Goal: Information Seeking & Learning: Learn about a topic

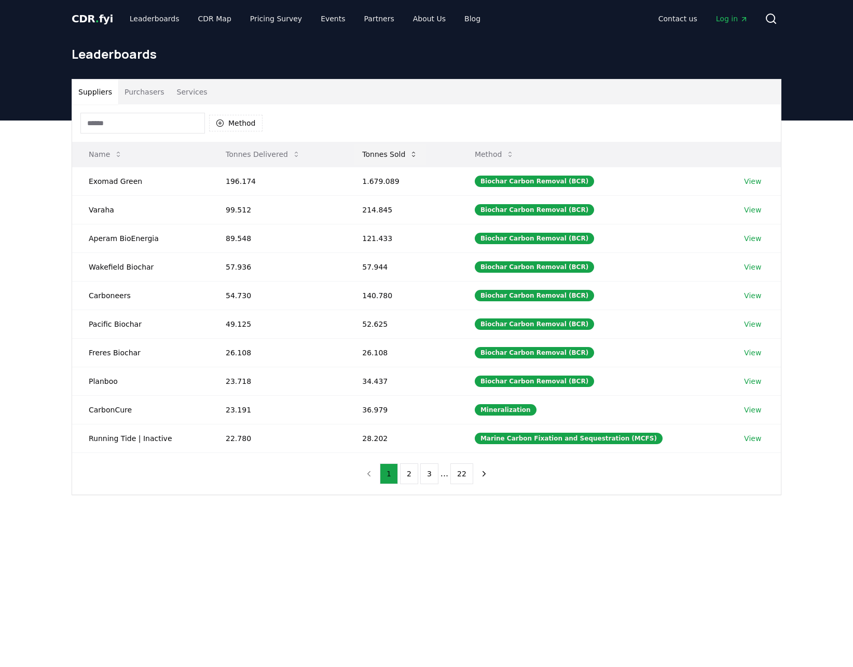
click at [366, 154] on button "Tonnes Sold" at bounding box center [390, 154] width 72 height 21
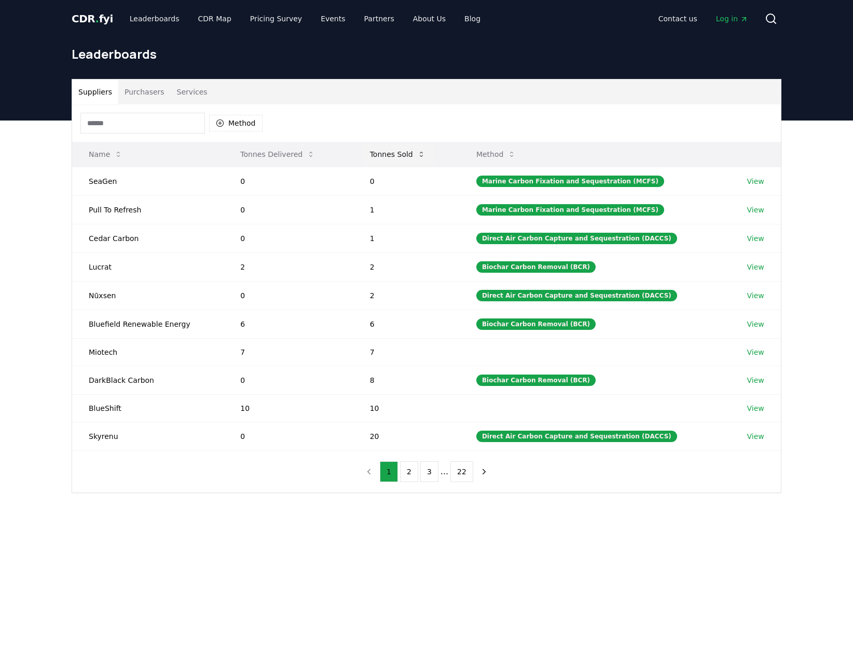
click at [370, 155] on button "Tonnes Sold" at bounding box center [398, 154] width 72 height 21
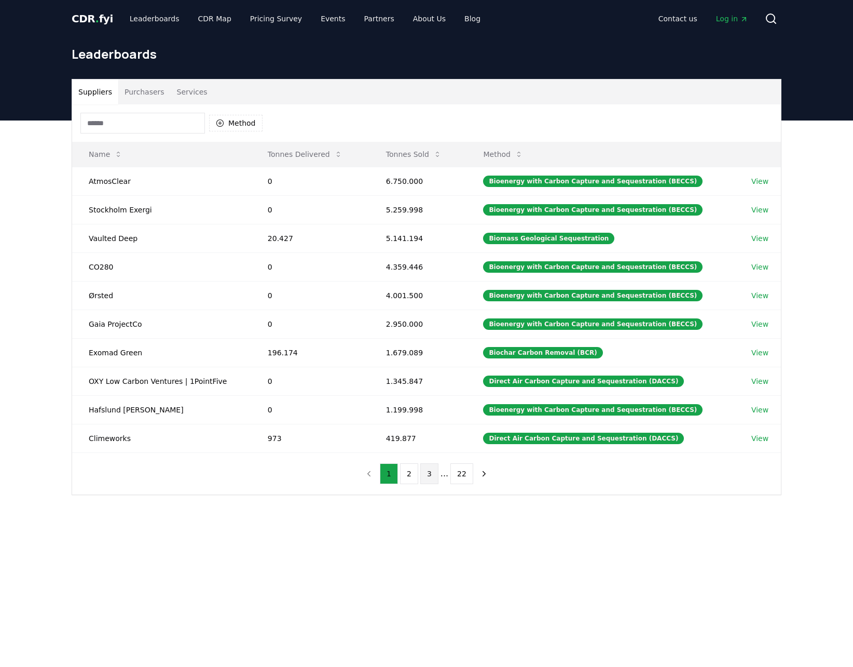
click at [430, 471] on button "3" at bounding box center [429, 473] width 18 height 21
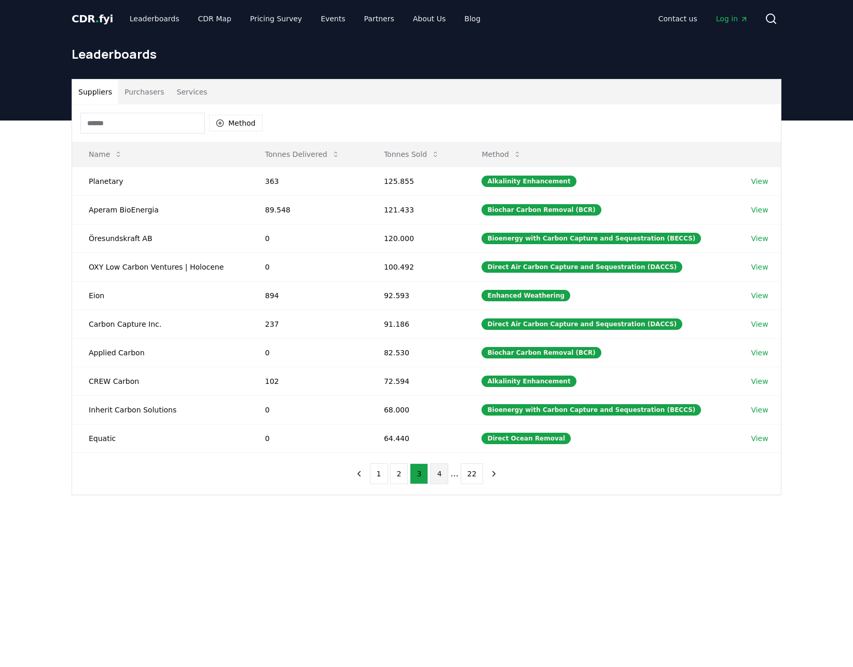
click at [437, 466] on button "4" at bounding box center [439, 473] width 18 height 21
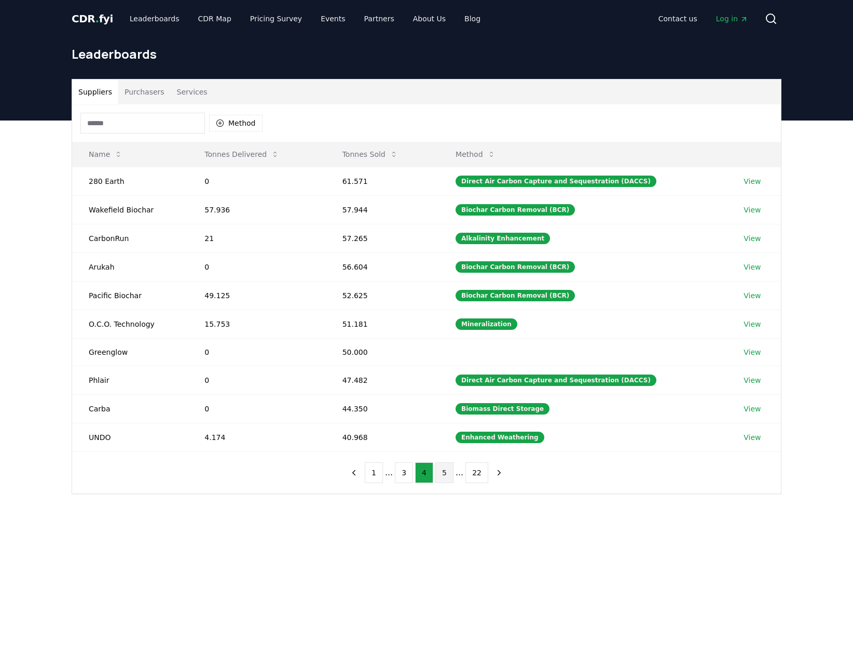
click at [437, 464] on button "5" at bounding box center [445, 472] width 18 height 21
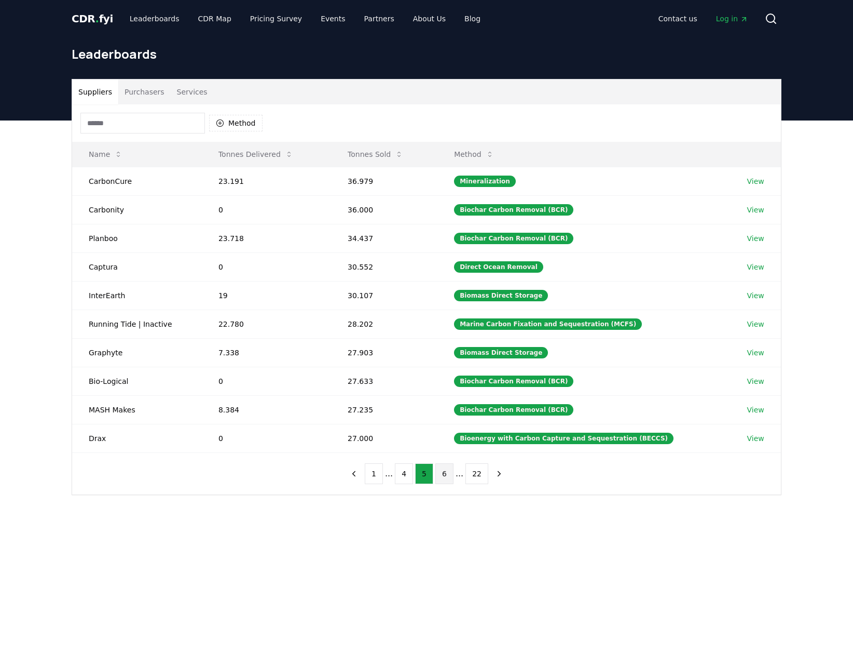
click at [446, 463] on button "6" at bounding box center [445, 473] width 18 height 21
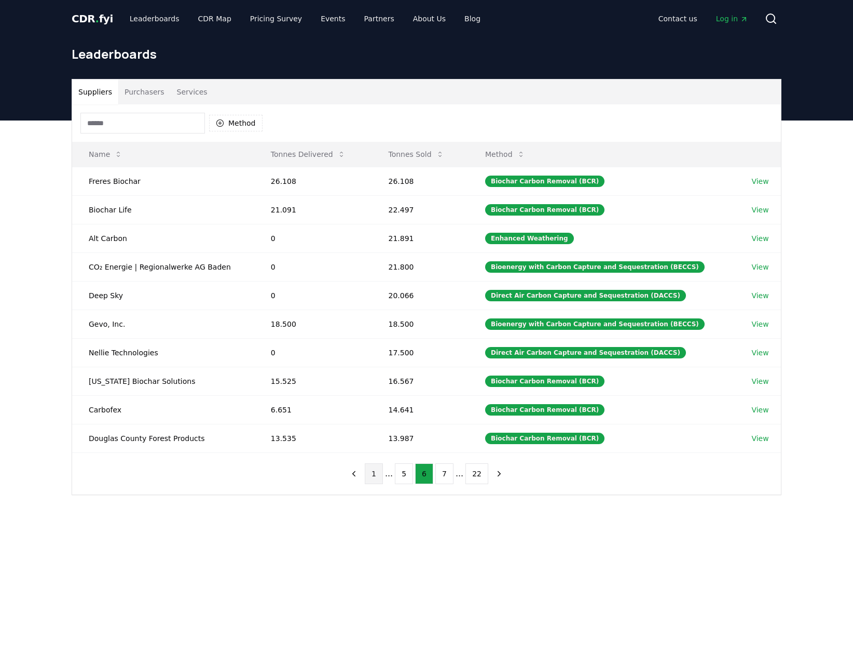
click at [383, 468] on button "1" at bounding box center [374, 473] width 18 height 21
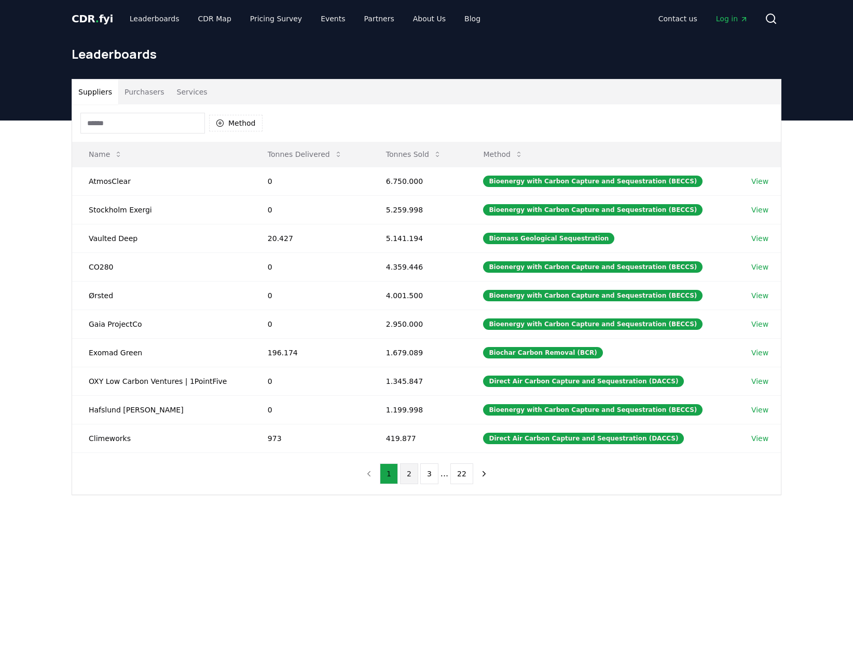
click at [412, 473] on button "2" at bounding box center [409, 473] width 18 height 21
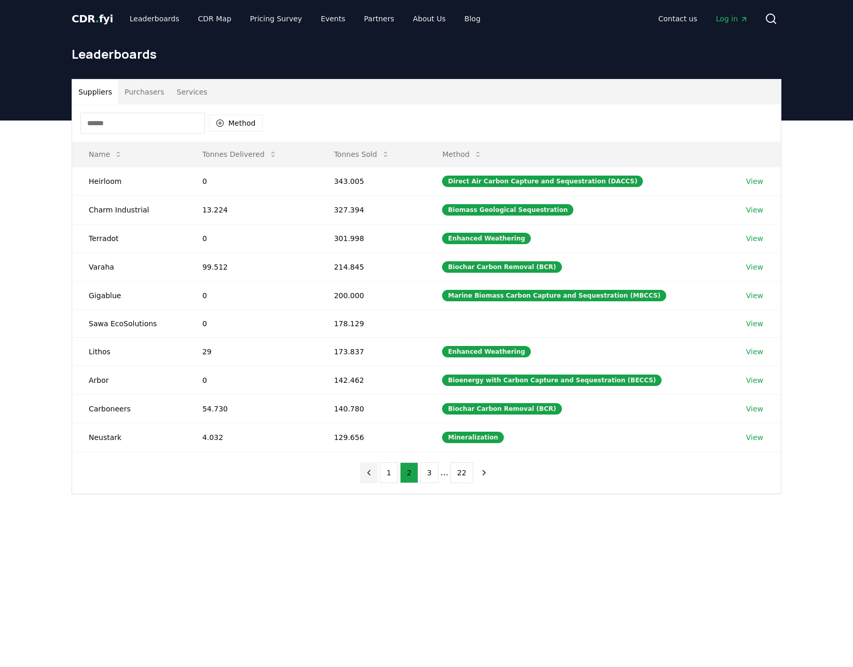
click at [378, 462] on button "previous page" at bounding box center [369, 472] width 18 height 21
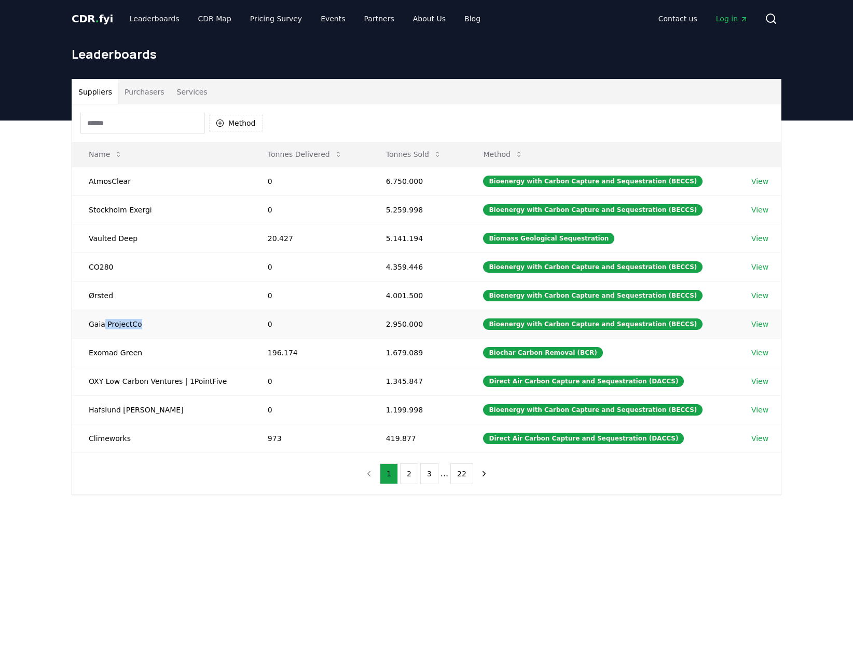
drag, startPoint x: 104, startPoint y: 316, endPoint x: 233, endPoint y: 323, distance: 129.5
click at [233, 323] on td "Gaia ProjectCo" at bounding box center [161, 323] width 179 height 29
click at [454, 325] on td "2.950.000" at bounding box center [419, 323] width 98 height 29
click at [752, 319] on link "View" at bounding box center [760, 324] width 17 height 10
